Goal: Transaction & Acquisition: Purchase product/service

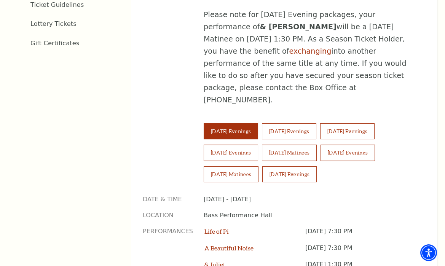
scroll to position [483, 0]
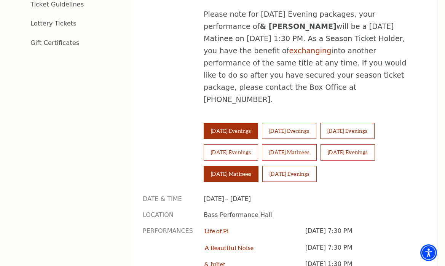
click at [228, 166] on button "[DATE] Matinees" at bounding box center [231, 174] width 55 height 16
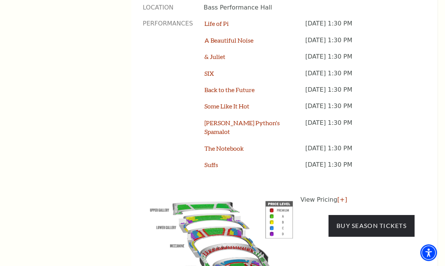
scroll to position [691, 0]
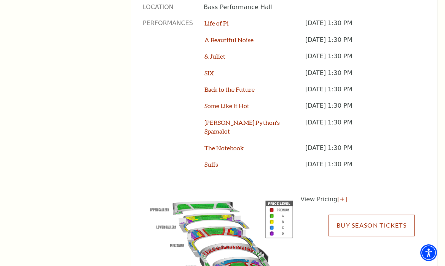
click at [368, 215] on link "Buy Season Tickets" at bounding box center [372, 225] width 86 height 21
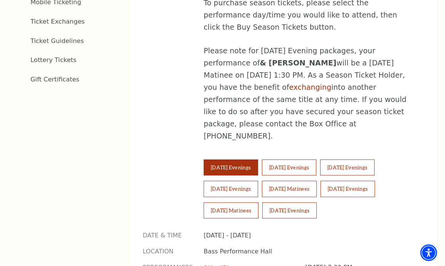
scroll to position [447, 0]
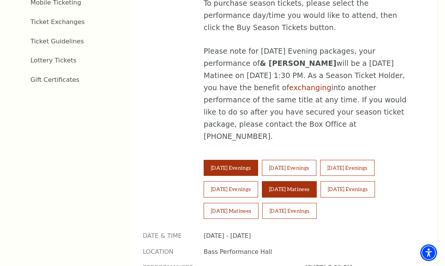
click at [280, 181] on button "[DATE] Matinees" at bounding box center [289, 189] width 55 height 16
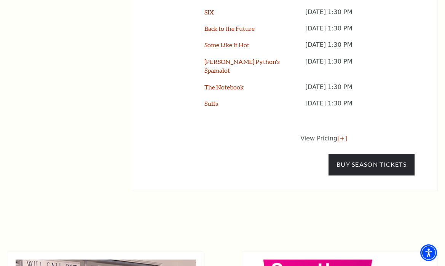
scroll to position [753, 0]
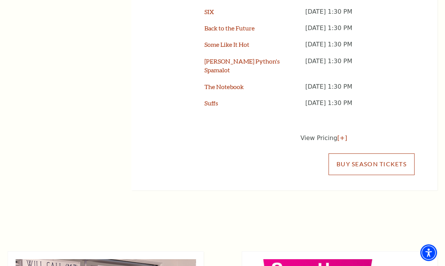
click at [364, 154] on link "Buy Season Tickets" at bounding box center [372, 164] width 86 height 21
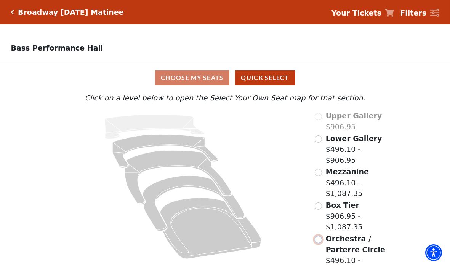
click at [319, 236] on input "Orchestra / Parterre Circle$496.10 - $1,087.35\a" at bounding box center [318, 239] width 7 height 7
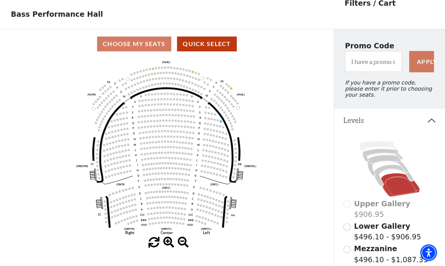
scroll to position [34, 0]
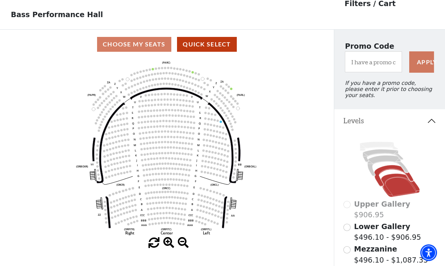
click at [379, 167] on icon at bounding box center [394, 175] width 39 height 21
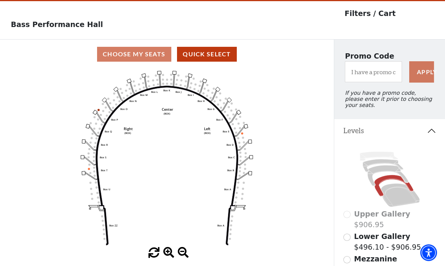
scroll to position [35, 0]
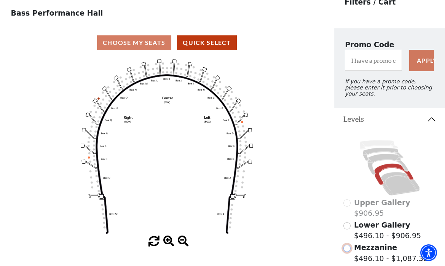
click at [349, 246] on input "Mezzanine$496.10 - $1,087.35\a" at bounding box center [347, 248] width 7 height 7
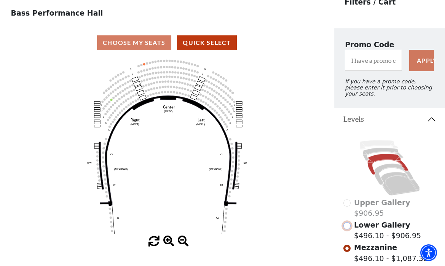
click at [348, 222] on input "Lower Gallery$496.10 - $906.95\a" at bounding box center [347, 225] width 7 height 7
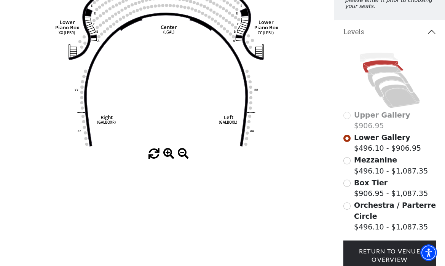
scroll to position [123, 0]
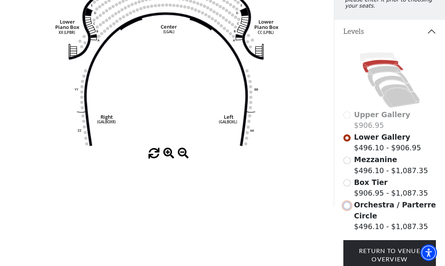
click at [348, 203] on input "Orchestra / Parterre Circle$496.10 - $1,087.35\a" at bounding box center [347, 205] width 7 height 7
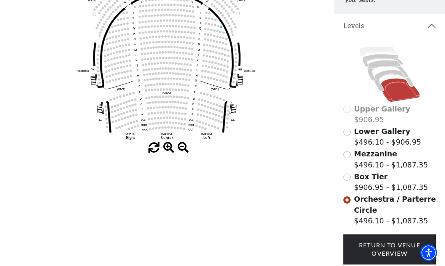
scroll to position [128, 0]
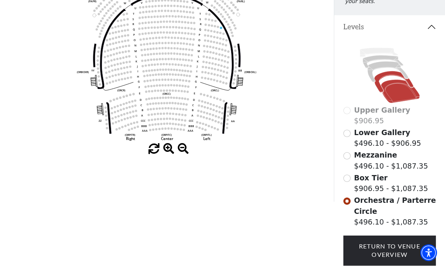
click at [379, 77] on icon at bounding box center [394, 81] width 39 height 21
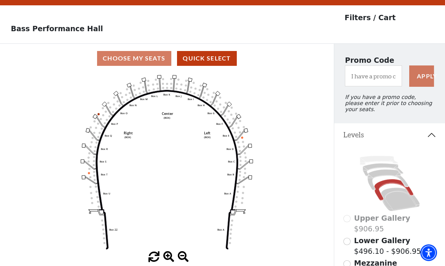
scroll to position [35, 0]
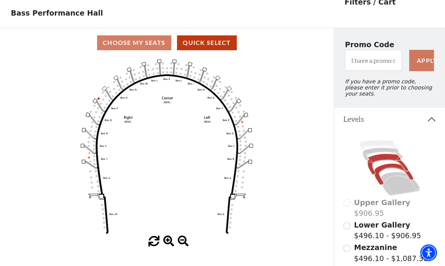
click at [376, 156] on icon at bounding box center [388, 164] width 41 height 21
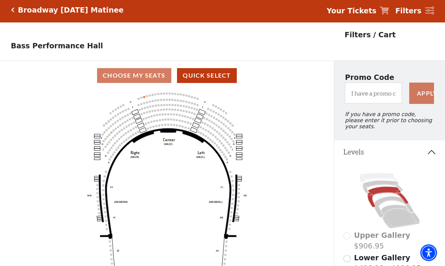
scroll to position [0, 0]
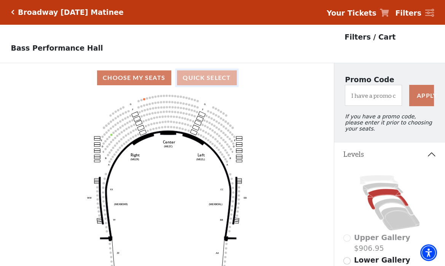
click at [208, 77] on button "Quick Select" at bounding box center [207, 77] width 60 height 15
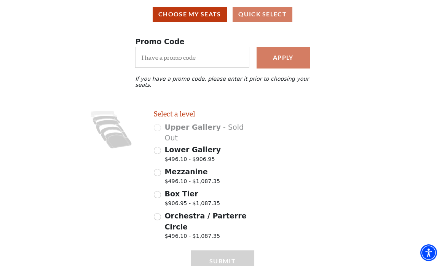
scroll to position [73, 0]
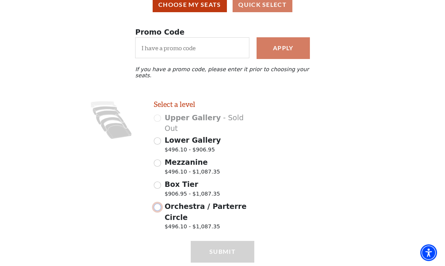
click at [158, 204] on input "Orchestra / Parterre Circle $496.10 - $1,087.35" at bounding box center [157, 207] width 7 height 7
radio input "true"
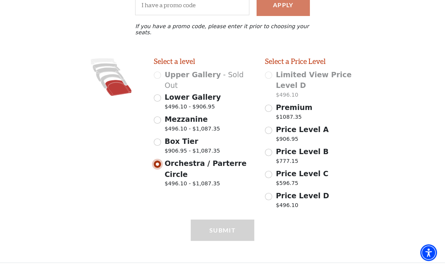
scroll to position [116, 0]
click at [269, 105] on input "Premium $1087.35" at bounding box center [268, 108] width 7 height 7
radio input "true"
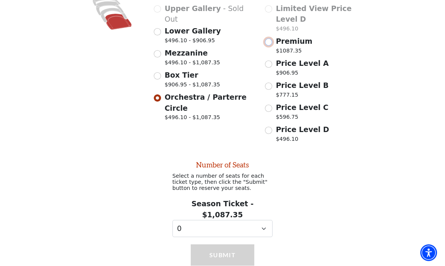
scroll to position [200, 0]
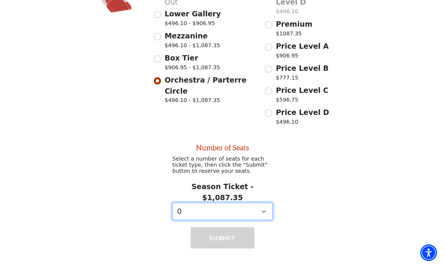
click at [263, 203] on select "0 1 2 3 4 5 6 7 8 9" at bounding box center [223, 211] width 101 height 17
select select "2"
click at [173, 203] on select "0 1 2 3 4 5 6 7 8 9" at bounding box center [223, 211] width 101 height 17
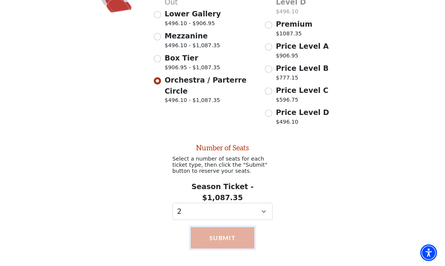
click at [225, 227] on button "Submit" at bounding box center [222, 237] width 63 height 21
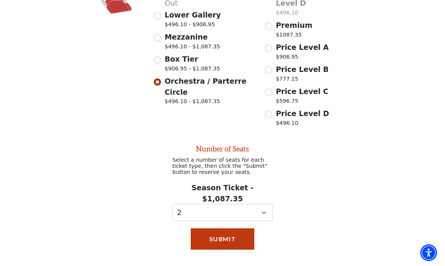
scroll to position [200, 0]
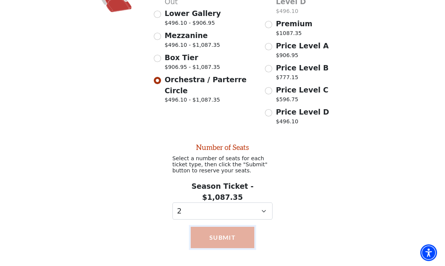
click at [218, 229] on button "Submit" at bounding box center [222, 237] width 63 height 21
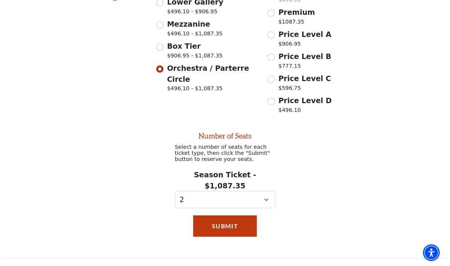
scroll to position [0, 0]
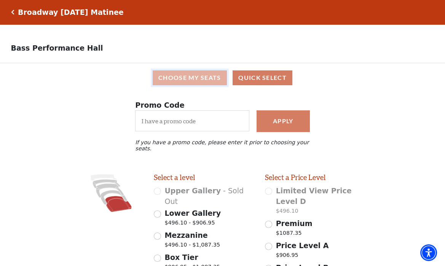
click at [185, 77] on button "Choose My Seats" at bounding box center [190, 77] width 74 height 15
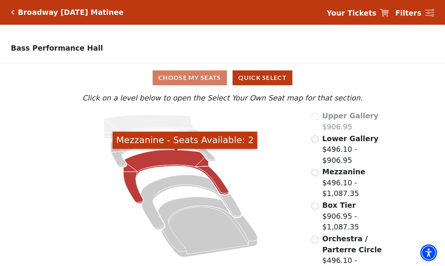
click at [182, 157] on icon "Mezzanine - Seats Available: 2" at bounding box center [176, 177] width 106 height 54
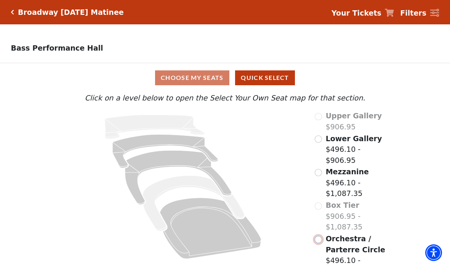
click at [320, 236] on input "Orchestra / Parterre Circle$496.10 - $1,087.35\a" at bounding box center [318, 239] width 7 height 7
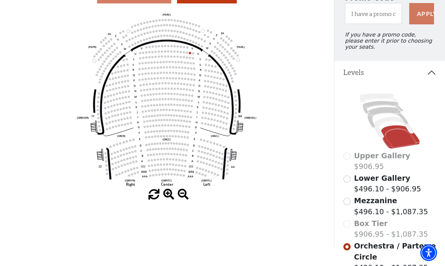
scroll to position [82, 0]
click at [379, 128] on icon at bounding box center [394, 127] width 39 height 21
click at [378, 117] on icon at bounding box center [390, 121] width 93 height 59
click at [380, 120] on icon at bounding box center [394, 127] width 39 height 21
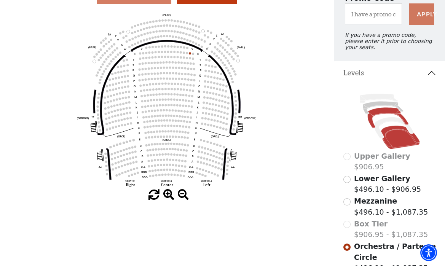
click at [375, 109] on icon at bounding box center [388, 117] width 41 height 21
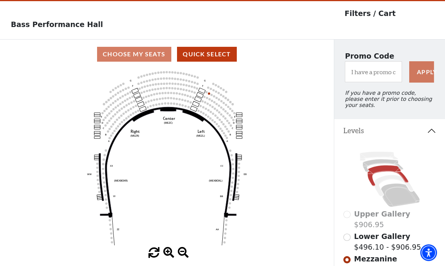
scroll to position [35, 0]
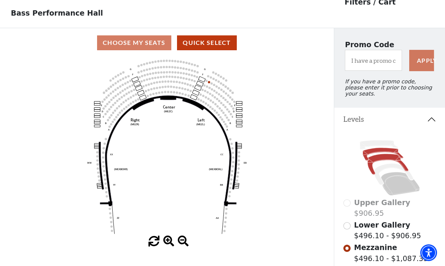
click at [374, 149] on icon at bounding box center [383, 154] width 40 height 13
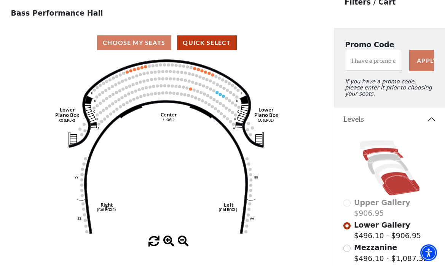
click at [396, 184] on icon at bounding box center [400, 183] width 39 height 23
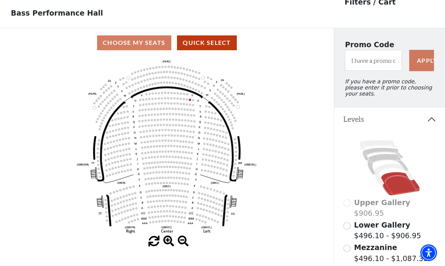
scroll to position [0, 0]
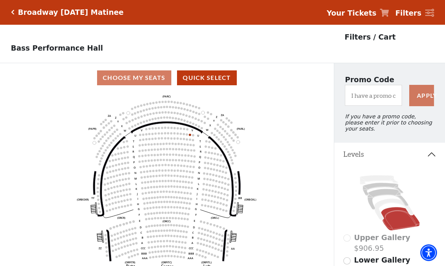
click at [431, 14] on icon at bounding box center [430, 13] width 9 height 8
click at [419, 13] on strong "Filters" at bounding box center [408, 13] width 26 height 8
click at [11, 13] on icon "Click here to go back to filters" at bounding box center [12, 12] width 3 height 5
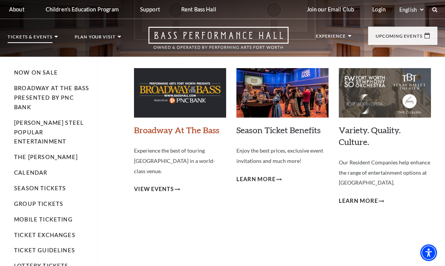
click at [165, 131] on link "Broadway At The Bass" at bounding box center [176, 130] width 85 height 10
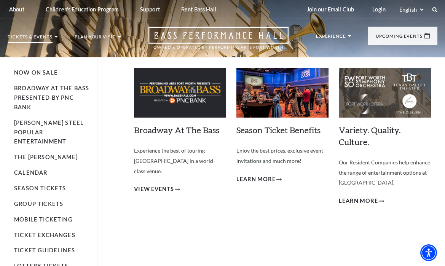
click at [20, 36] on p "Tickets & Events" at bounding box center [30, 39] width 45 height 8
click at [21, 39] on p "Tickets & Events" at bounding box center [30, 39] width 45 height 8
click at [170, 185] on span "View Events" at bounding box center [154, 190] width 40 height 10
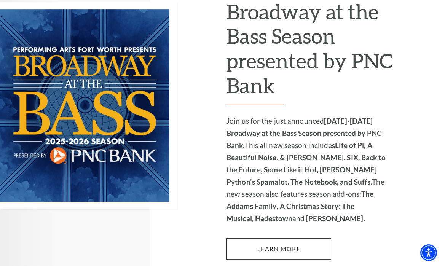
scroll to position [494, 0]
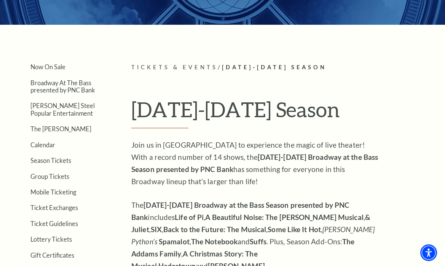
scroll to position [120, 0]
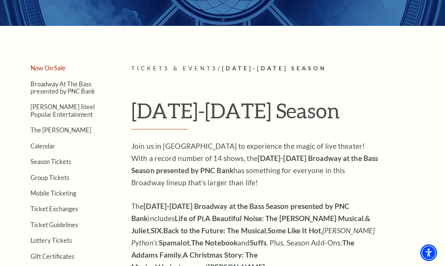
click at [50, 67] on link "Now On Sale" at bounding box center [47, 67] width 35 height 7
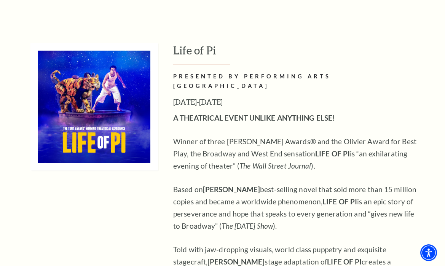
scroll to position [877, 0]
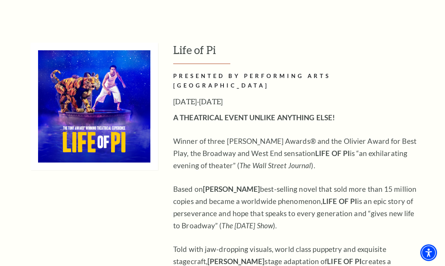
click at [114, 114] on img at bounding box center [94, 107] width 128 height 128
click at [80, 81] on img at bounding box center [94, 107] width 128 height 128
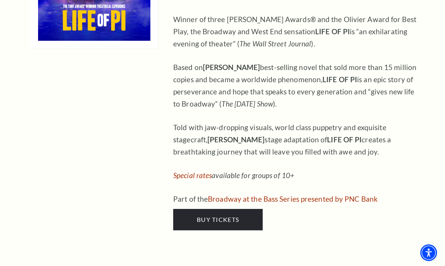
scroll to position [1025, 0]
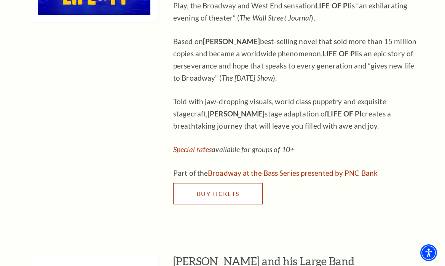
click at [230, 190] on span "Buy Tickets" at bounding box center [218, 193] width 42 height 7
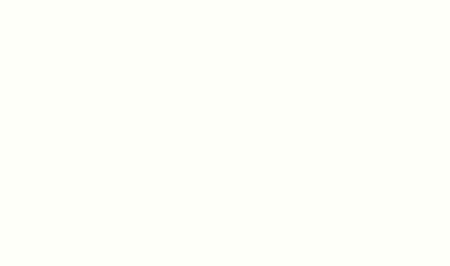
click at [230, 176] on body "*{ pointer-events: fill; } Tickets & Events Now On Sale Broadway At The Bass pr…" at bounding box center [225, 133] width 450 height 266
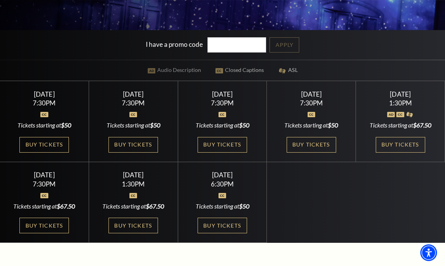
scroll to position [176, 0]
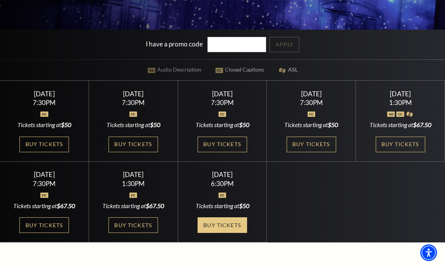
click at [226, 233] on link "Buy Tickets" at bounding box center [223, 226] width 50 height 16
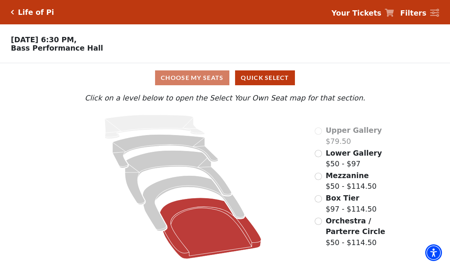
click at [208, 233] on icon at bounding box center [210, 228] width 101 height 61
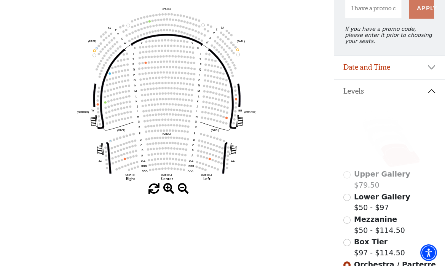
scroll to position [87, 0]
click at [387, 139] on icon at bounding box center [390, 139] width 93 height 59
click at [384, 136] on icon at bounding box center [394, 146] width 39 height 21
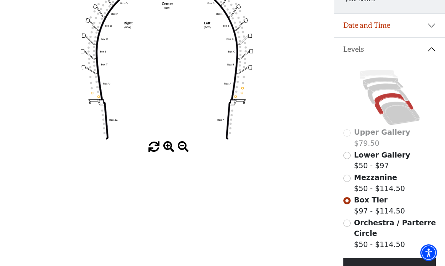
scroll to position [130, 0]
click at [349, 176] on input "Mezzanine$50 - $114.50\a" at bounding box center [347, 177] width 7 height 7
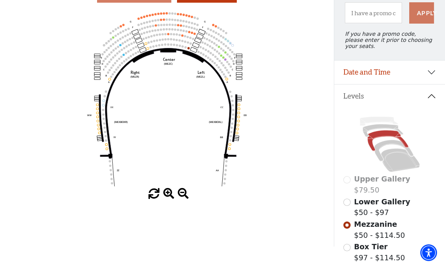
scroll to position [83, 0]
click at [348, 200] on input "Lower Gallery$50 - $97\a" at bounding box center [347, 202] width 7 height 7
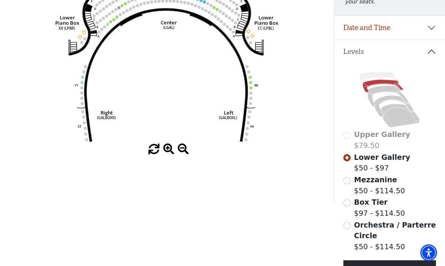
scroll to position [146, 0]
